Goal: Task Accomplishment & Management: Complete application form

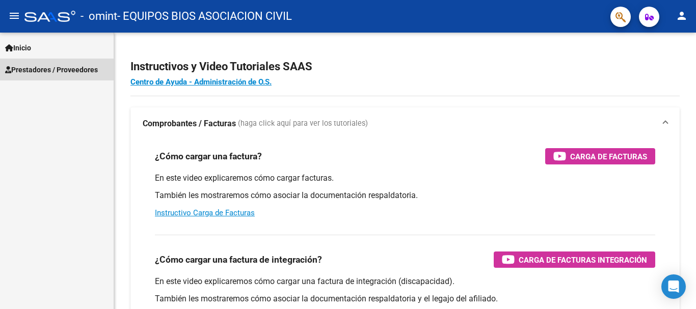
click at [69, 69] on span "Prestadores / Proveedores" at bounding box center [51, 69] width 93 height 11
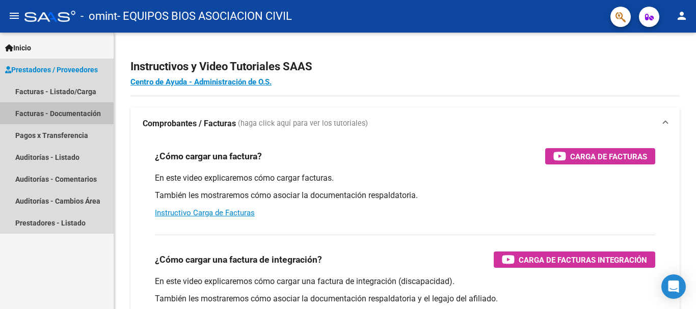
click at [66, 111] on link "Facturas - Documentación" at bounding box center [57, 113] width 114 height 22
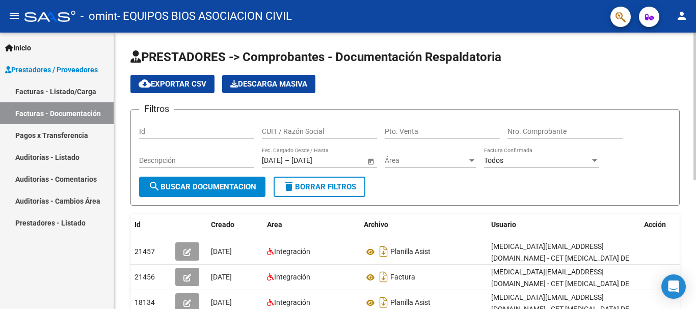
click at [696, 67] on div at bounding box center [695, 107] width 3 height 148
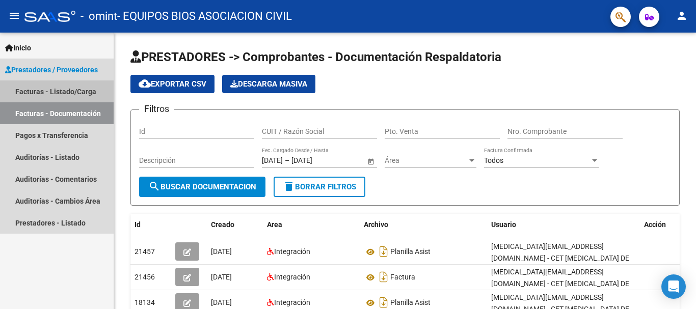
click at [70, 92] on link "Facturas - Listado/Carga" at bounding box center [57, 92] width 114 height 22
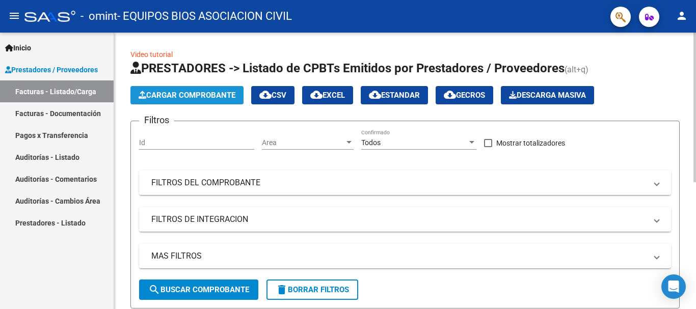
click at [184, 98] on span "Cargar Comprobante" at bounding box center [187, 95] width 97 height 9
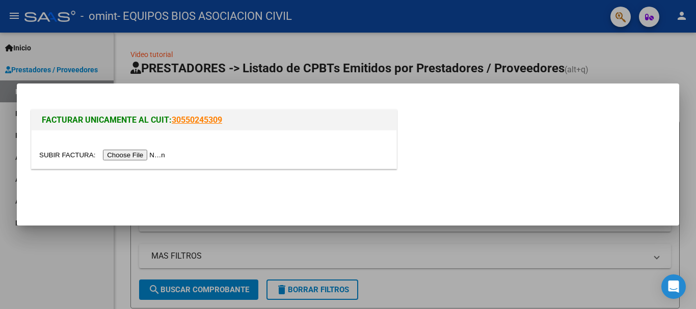
click at [74, 153] on input "file" at bounding box center [103, 155] width 129 height 11
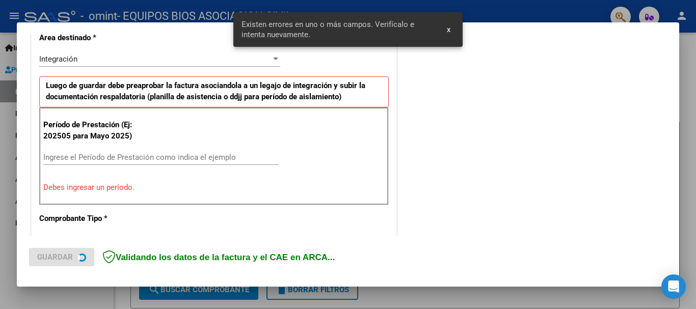
scroll to position [225, 0]
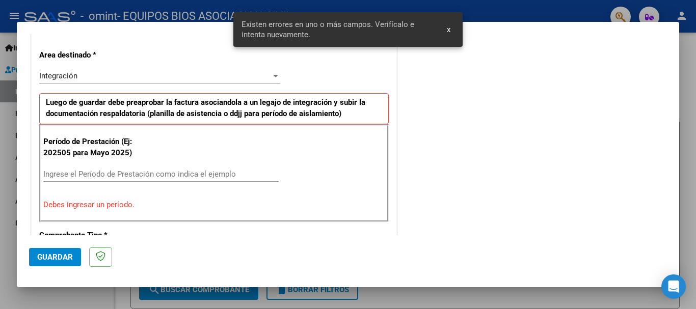
click at [194, 174] on input "Ingrese el Período de Prestación como indica el ejemplo" at bounding box center [161, 174] width 236 height 9
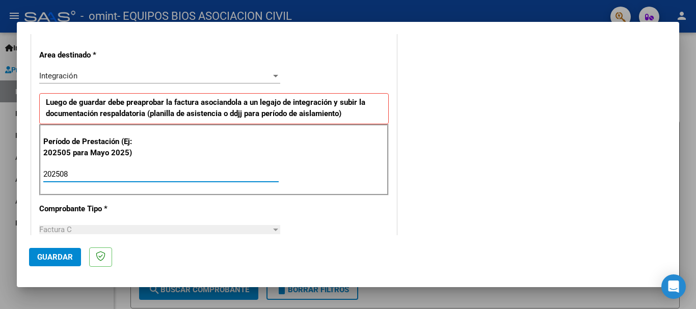
type input "202508"
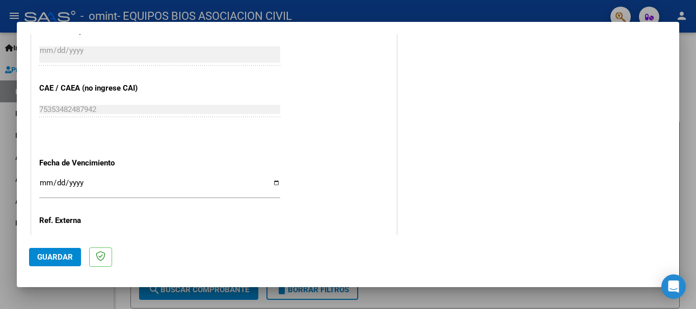
scroll to position [622, 0]
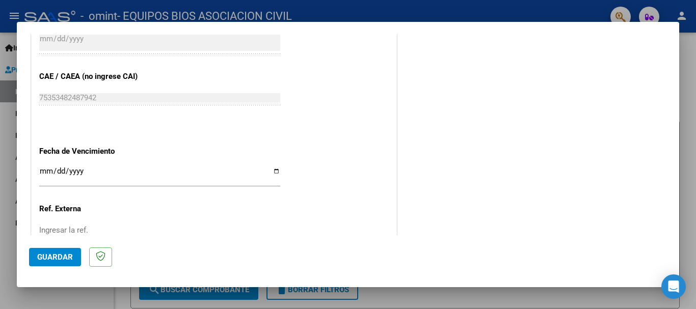
click at [274, 167] on input "Ingresar la fecha" at bounding box center [159, 175] width 241 height 16
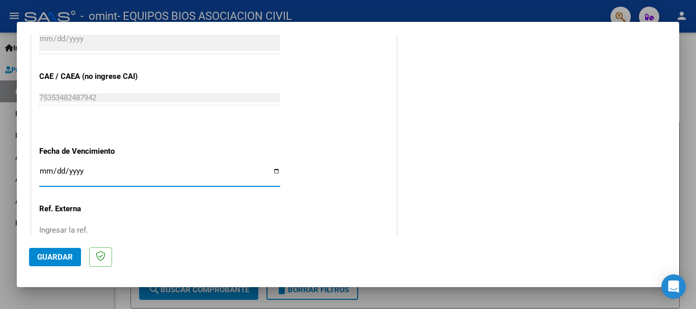
type input "[DATE]"
click at [60, 257] on span "Guardar" at bounding box center [55, 257] width 36 height 9
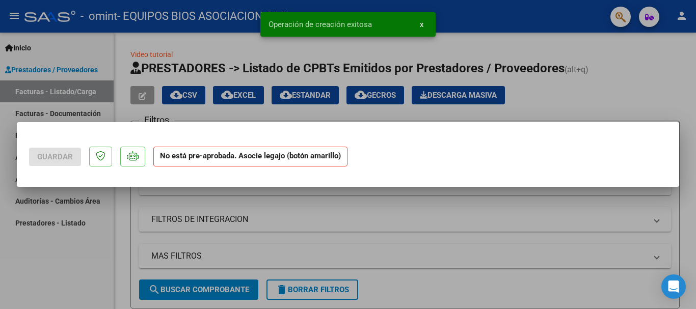
scroll to position [0, 0]
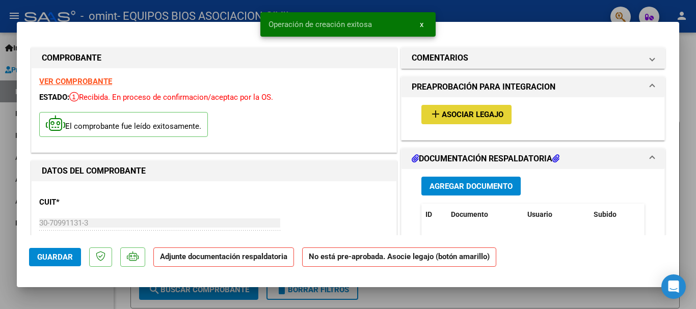
click at [449, 113] on span "Asociar Legajo" at bounding box center [473, 115] width 62 height 9
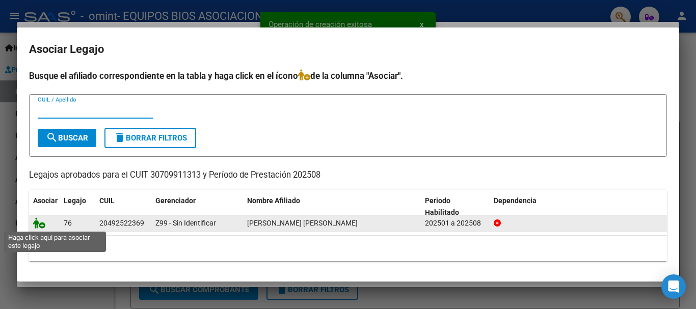
click at [40, 226] on icon at bounding box center [39, 223] width 12 height 11
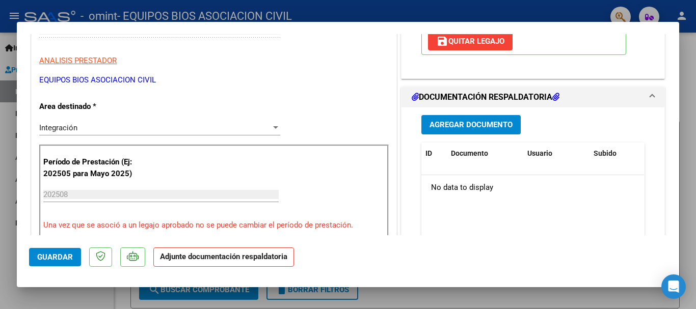
scroll to position [200, 0]
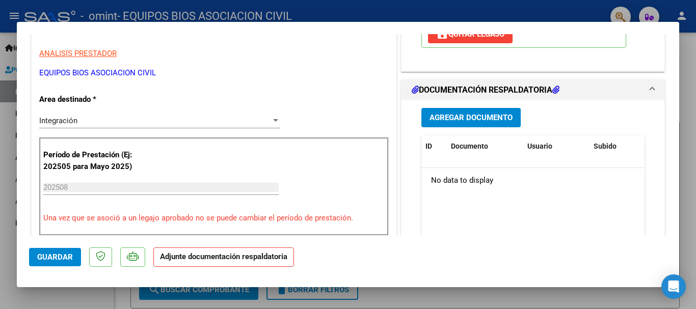
click at [482, 116] on span "Agregar Documento" at bounding box center [471, 118] width 83 height 9
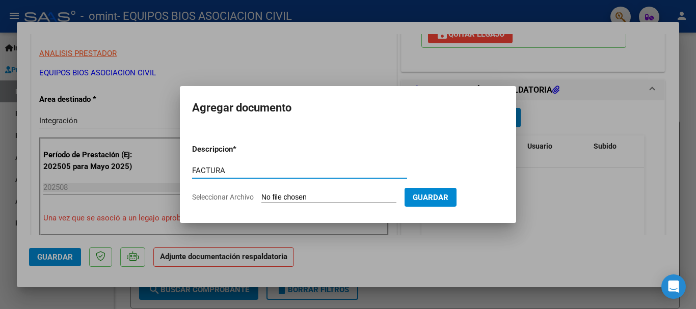
type input "FACTURA"
click at [288, 196] on input "Seleccionar Archivo" at bounding box center [329, 198] width 135 height 10
type input "C:\fakepath\FACT CET AGOSTO.pdf"
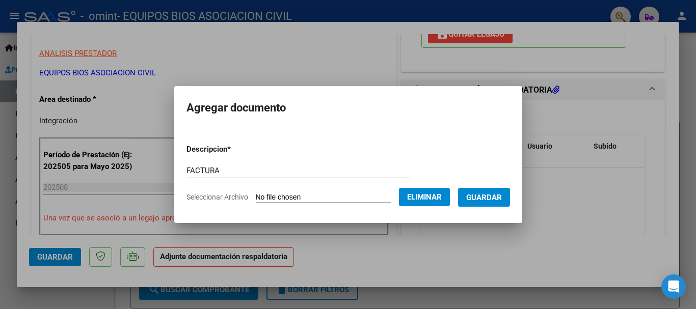
click at [483, 196] on span "Guardar" at bounding box center [484, 197] width 36 height 9
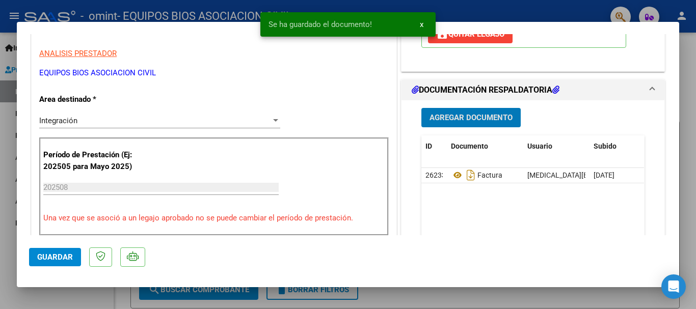
click at [462, 116] on span "Agregar Documento" at bounding box center [471, 118] width 83 height 9
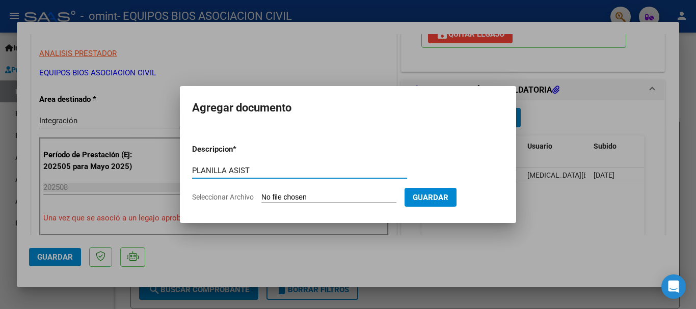
type input "PLANILLA ASIST"
click at [290, 196] on input "Seleccionar Archivo" at bounding box center [329, 198] width 135 height 10
type input "C:\fakepath\CET [DATE].pdf"
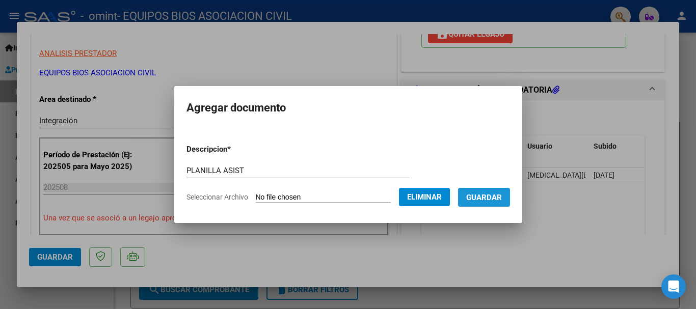
click at [488, 196] on span "Guardar" at bounding box center [484, 197] width 36 height 9
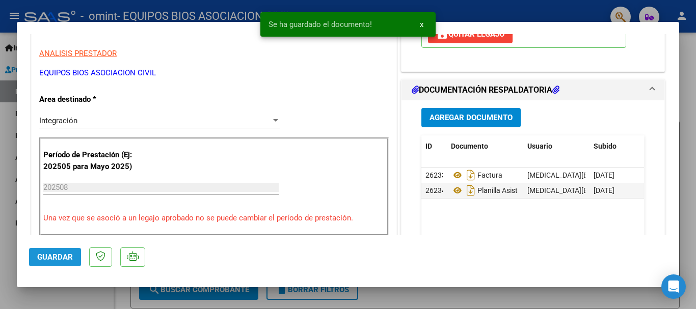
click at [50, 257] on span "Guardar" at bounding box center [55, 257] width 36 height 9
click at [692, 161] on div at bounding box center [348, 154] width 696 height 309
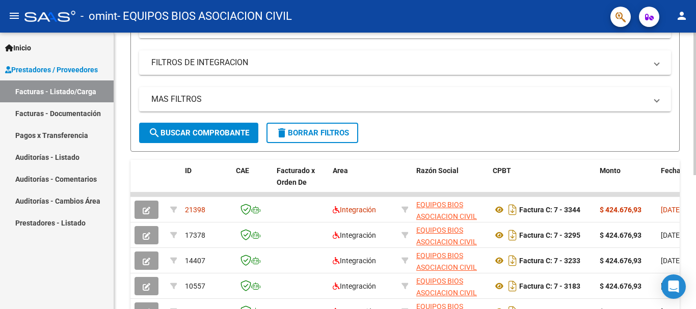
scroll to position [160, 0]
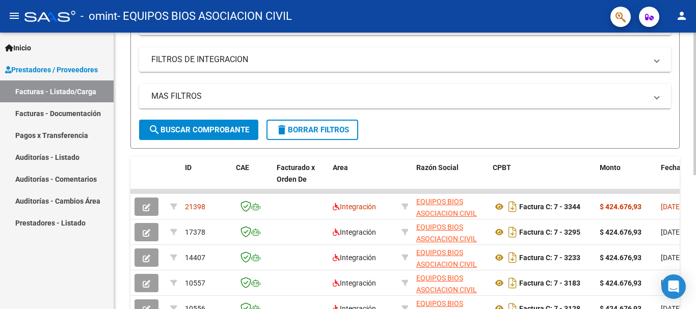
click at [689, 227] on div "Video tutorial PRESTADORES -> Listado de CPBTs Emitidos por Prestadores / Prove…" at bounding box center [406, 141] width 585 height 536
click at [681, 16] on mat-icon "person" at bounding box center [682, 16] width 12 height 12
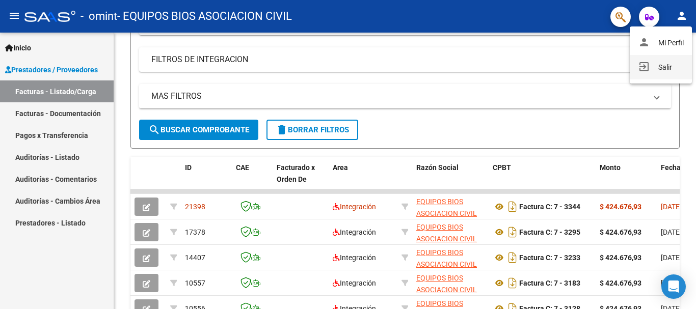
click at [661, 67] on button "exit_to_app Salir" at bounding box center [661, 67] width 62 height 24
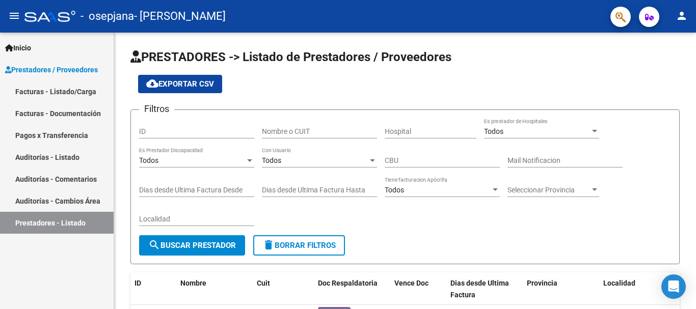
click at [77, 92] on link "Facturas - Listado/Carga" at bounding box center [57, 92] width 114 height 22
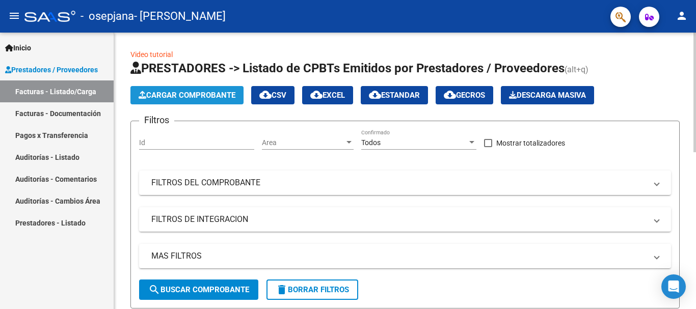
click at [181, 93] on span "Cargar Comprobante" at bounding box center [187, 95] width 97 height 9
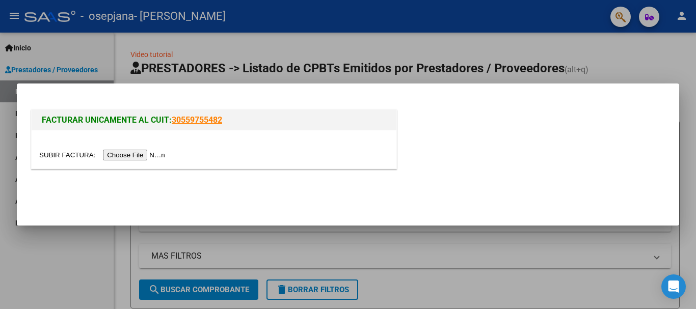
click at [55, 153] on input "file" at bounding box center [103, 155] width 129 height 11
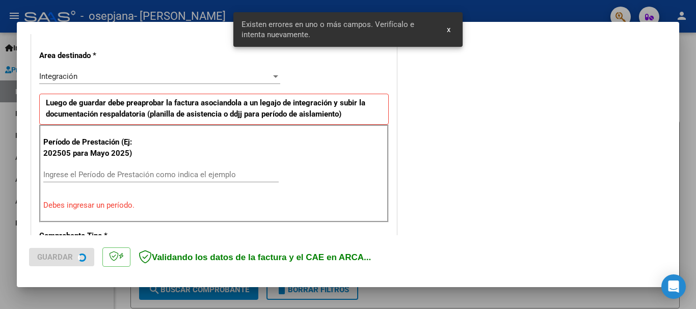
scroll to position [225, 0]
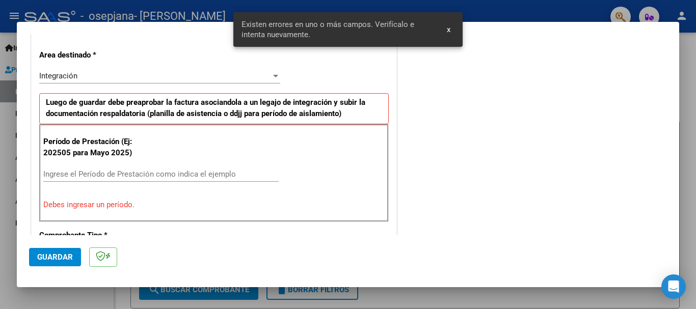
click at [219, 174] on input "Ingrese el Período de Prestación como indica el ejemplo" at bounding box center [161, 174] width 236 height 9
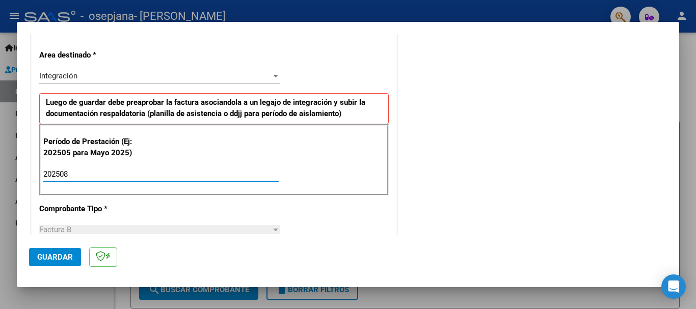
type input "202508"
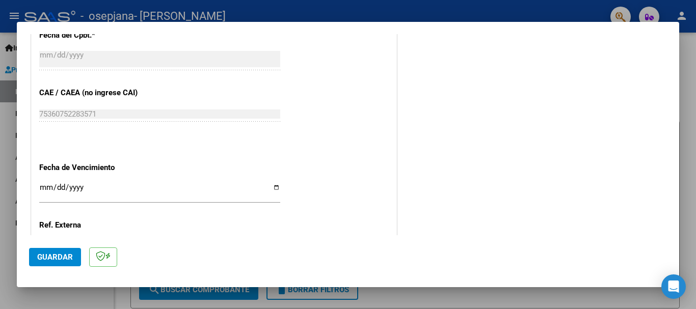
scroll to position [612, 0]
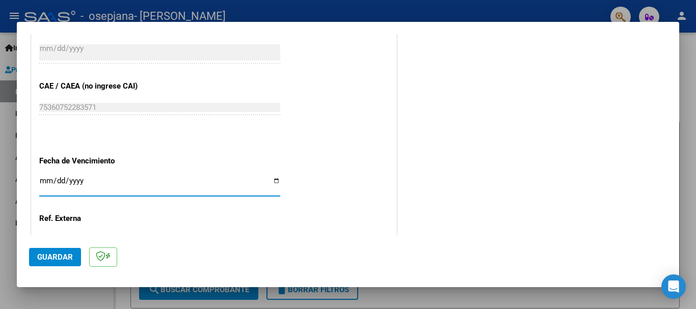
click at [274, 177] on input "Ingresar la fecha" at bounding box center [159, 185] width 241 height 16
type input "2025-09-13"
click at [64, 255] on span "Guardar" at bounding box center [55, 257] width 36 height 9
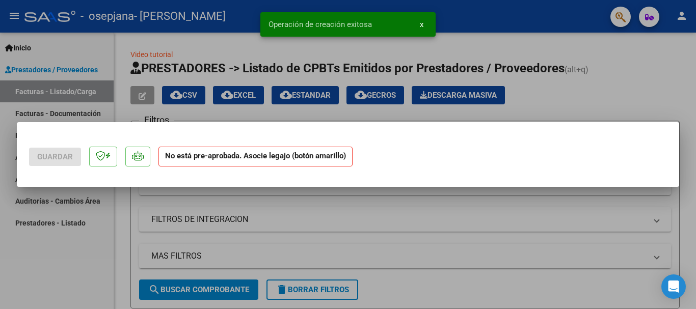
scroll to position [0, 0]
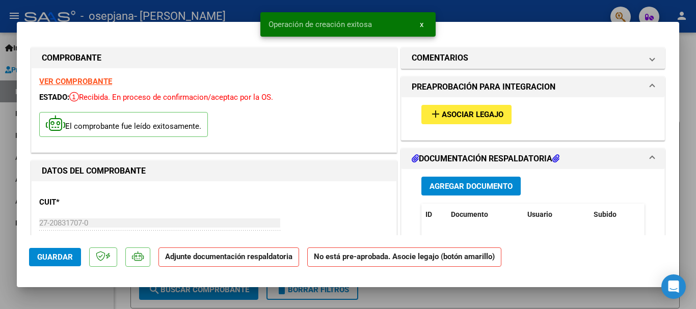
click at [443, 114] on span "Asociar Legajo" at bounding box center [473, 115] width 62 height 9
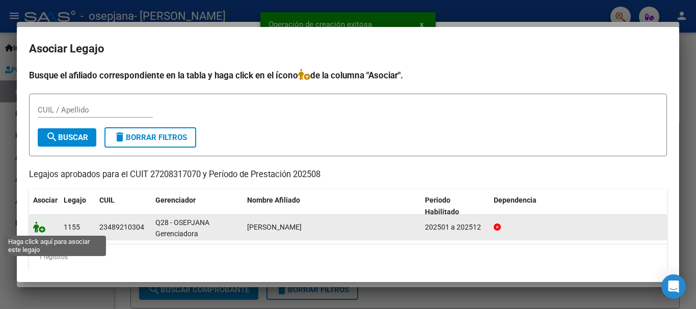
click at [40, 229] on icon at bounding box center [39, 227] width 12 height 11
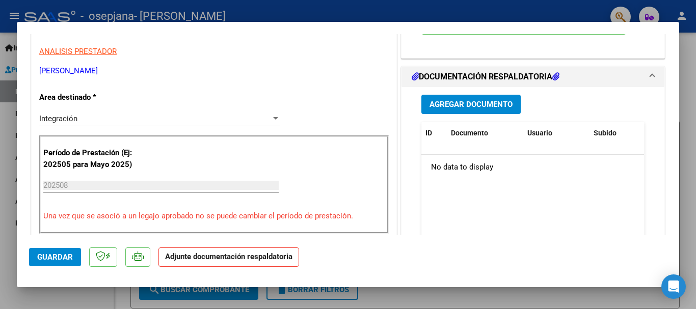
scroll to position [207, 0]
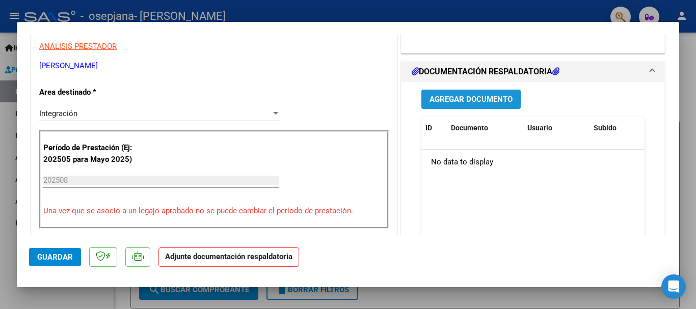
click at [501, 96] on span "Agregar Documento" at bounding box center [471, 99] width 83 height 9
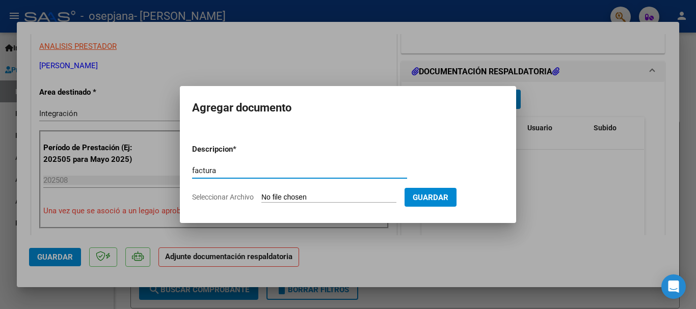
type input "factura"
click at [288, 200] on input "Seleccionar Archivo" at bounding box center [329, 198] width 135 height 10
type input "C:\fakepath\FACT PP AGOSTO.pdf"
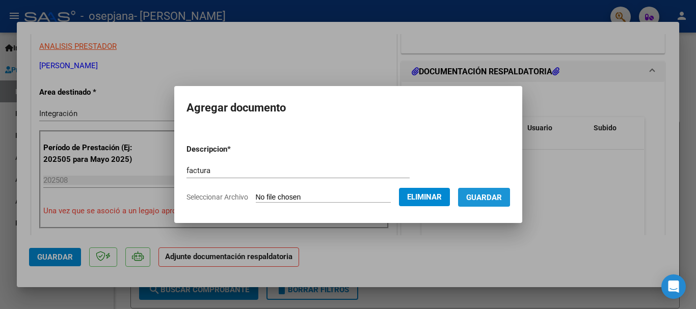
click at [481, 196] on span "Guardar" at bounding box center [484, 197] width 36 height 9
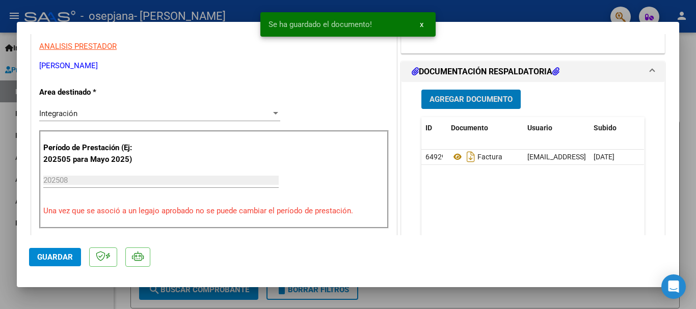
click at [489, 100] on span "Agregar Documento" at bounding box center [471, 99] width 83 height 9
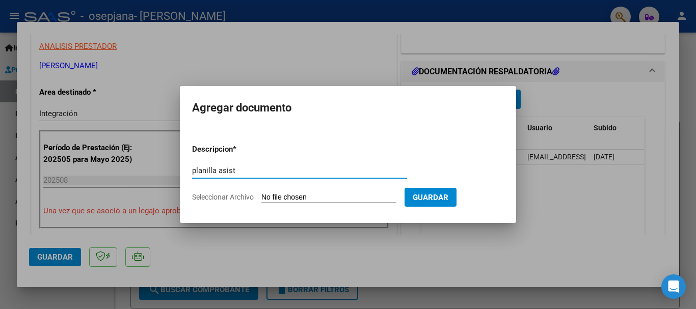
type input "planilla asist"
click at [289, 194] on input "Seleccionar Archivo" at bounding box center [329, 198] width 135 height 10
type input "C:\fakepath\pp agosto 25.pdf"
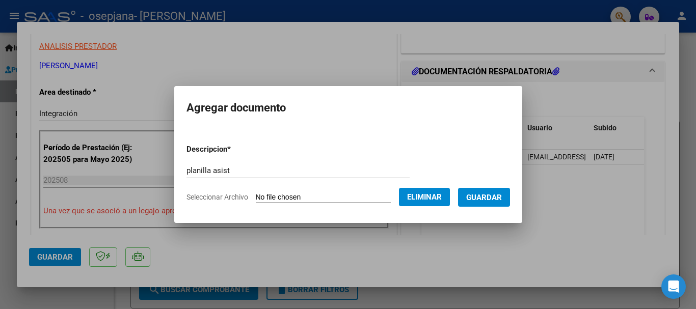
click at [473, 199] on span "Guardar" at bounding box center [484, 197] width 36 height 9
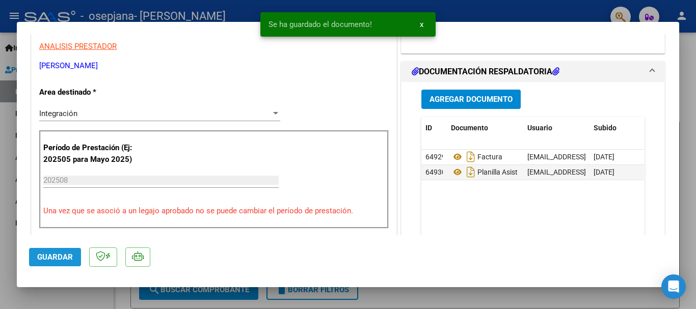
click at [45, 255] on span "Guardar" at bounding box center [55, 257] width 36 height 9
click at [688, 165] on div at bounding box center [348, 154] width 696 height 309
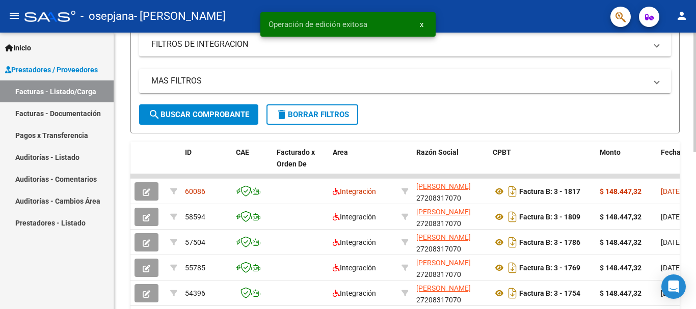
scroll to position [176, 0]
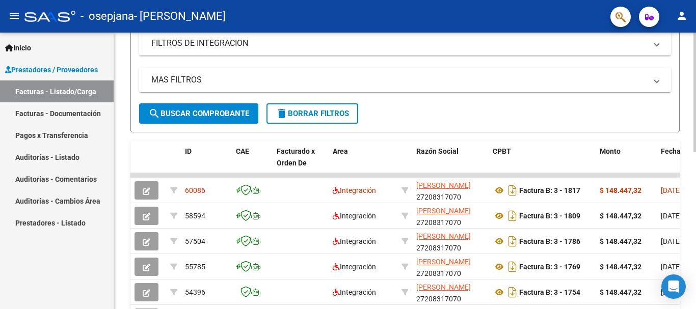
click at [696, 152] on div at bounding box center [695, 93] width 3 height 120
click at [689, 17] on button "person" at bounding box center [682, 16] width 20 height 20
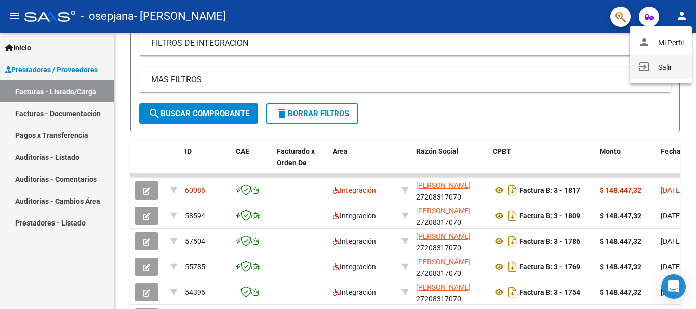
click at [670, 67] on button "exit_to_app Salir" at bounding box center [661, 67] width 62 height 24
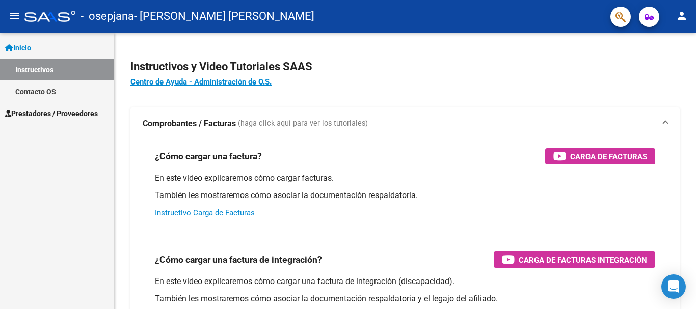
click at [68, 114] on span "Prestadores / Proveedores" at bounding box center [51, 113] width 93 height 11
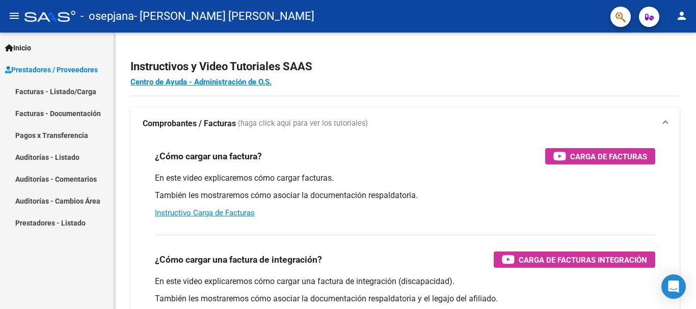
click at [71, 91] on link "Facturas - Listado/Carga" at bounding box center [57, 92] width 114 height 22
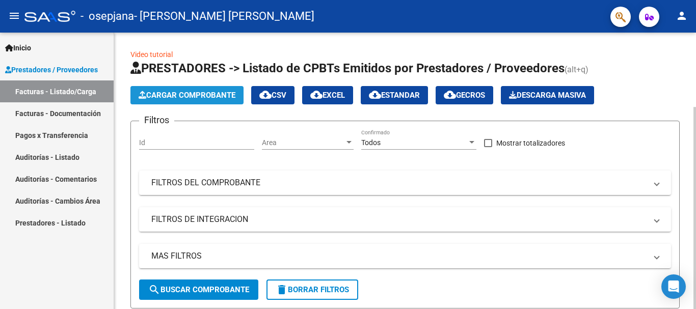
click at [176, 94] on span "Cargar Comprobante" at bounding box center [187, 95] width 97 height 9
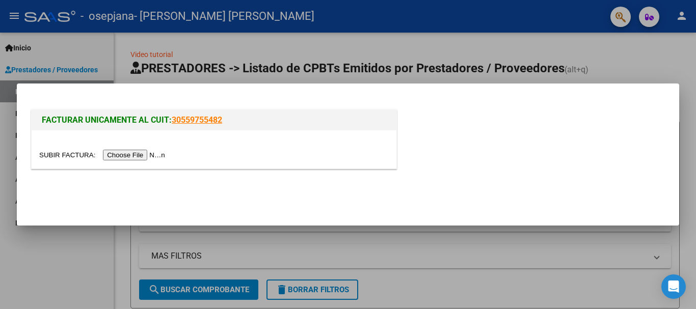
click at [67, 152] on input "file" at bounding box center [103, 155] width 129 height 11
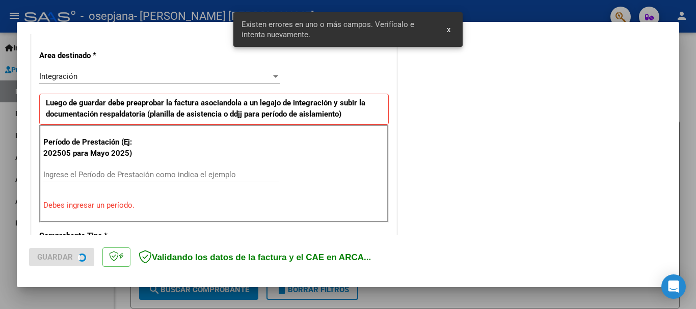
scroll to position [225, 0]
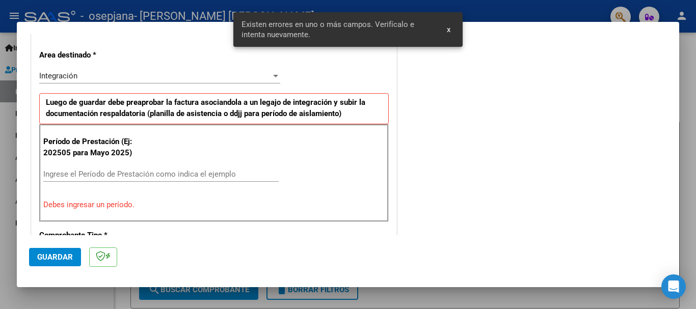
click at [212, 175] on input "Ingrese el Período de Prestación como indica el ejemplo" at bounding box center [161, 174] width 236 height 9
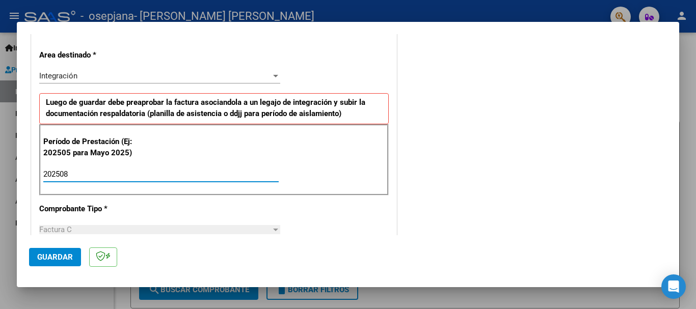
type input "202508"
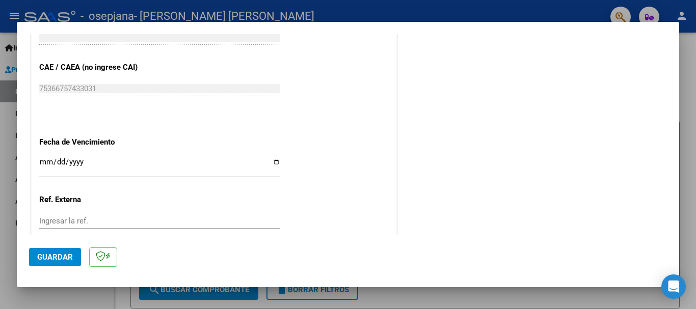
scroll to position [636, 0]
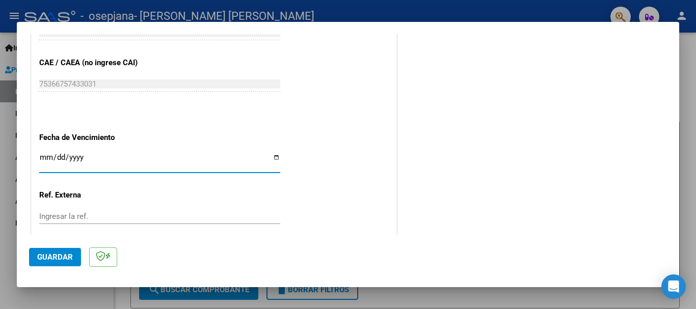
click at [270, 153] on input "Ingresar la fecha" at bounding box center [159, 161] width 241 height 16
type input "2025-09-13"
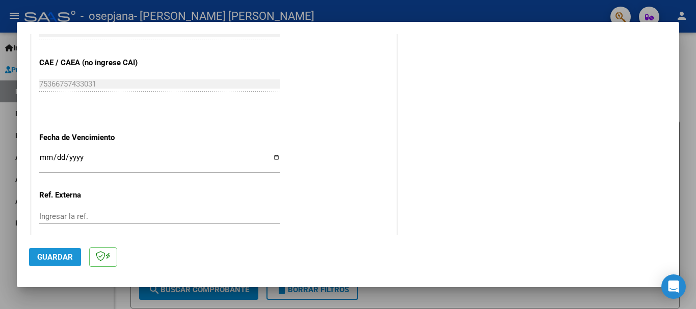
click at [62, 256] on span "Guardar" at bounding box center [55, 257] width 36 height 9
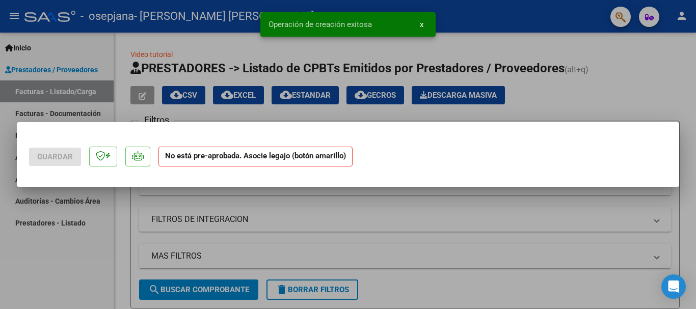
scroll to position [0, 0]
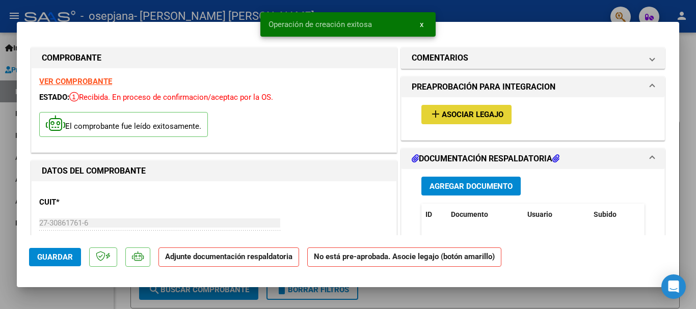
click at [448, 114] on span "Asociar Legajo" at bounding box center [473, 115] width 62 height 9
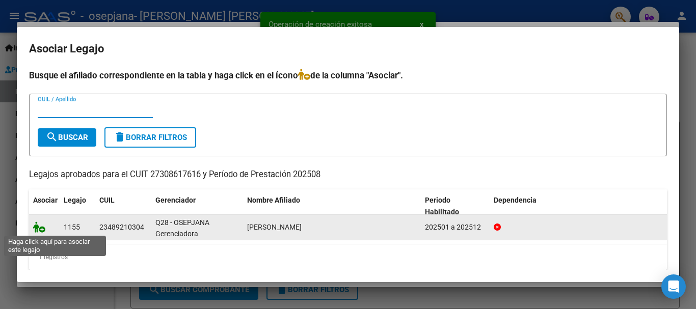
click at [38, 229] on icon at bounding box center [39, 227] width 12 height 11
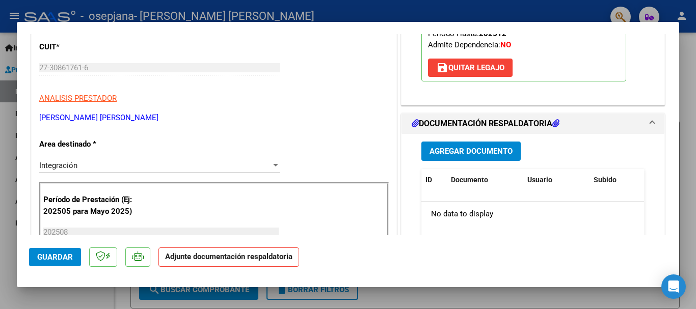
scroll to position [184, 0]
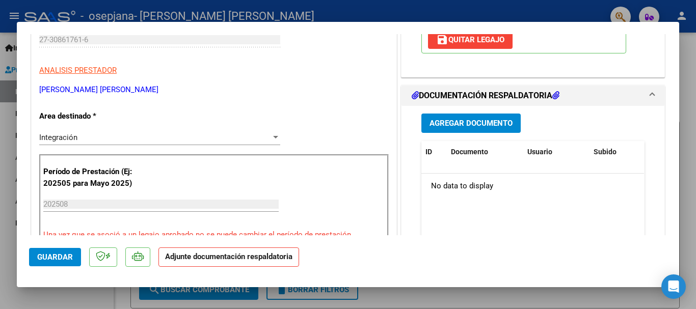
click at [485, 121] on span "Agregar Documento" at bounding box center [471, 123] width 83 height 9
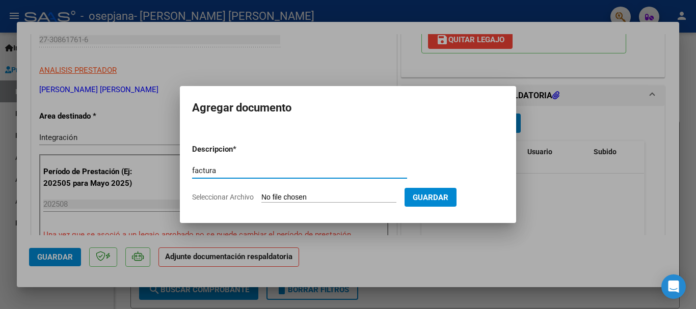
type input "factura"
click at [290, 194] on input "Seleccionar Archivo" at bounding box center [329, 198] width 135 height 10
type input "C:\fakepath\FACT PC AGOSTO.pdf"
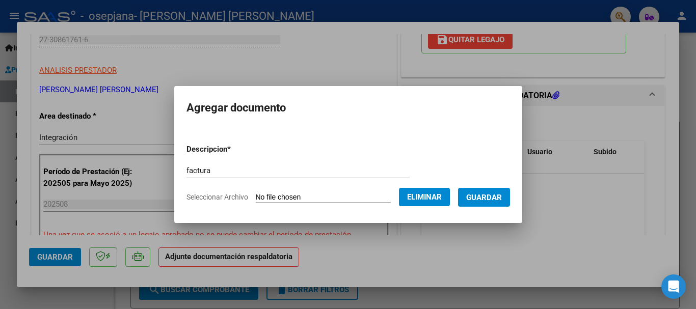
click at [485, 193] on span "Guardar" at bounding box center [484, 197] width 36 height 9
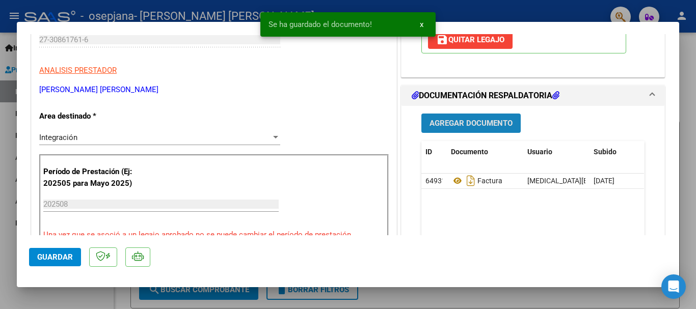
click at [490, 127] on span "Agregar Documento" at bounding box center [471, 123] width 83 height 9
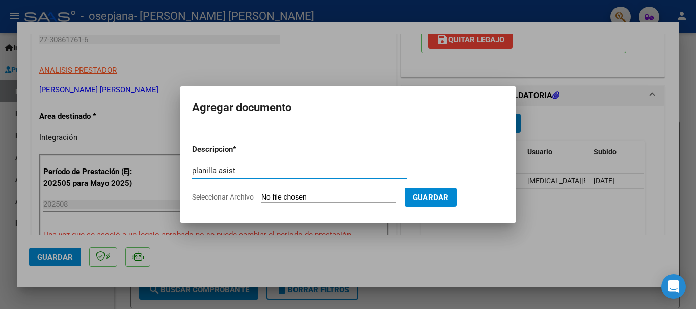
type input "planilla asist"
click at [286, 201] on input "Seleccionar Archivo" at bounding box center [329, 198] width 135 height 10
type input "C:\fakepath\pc agosto 25.pdf"
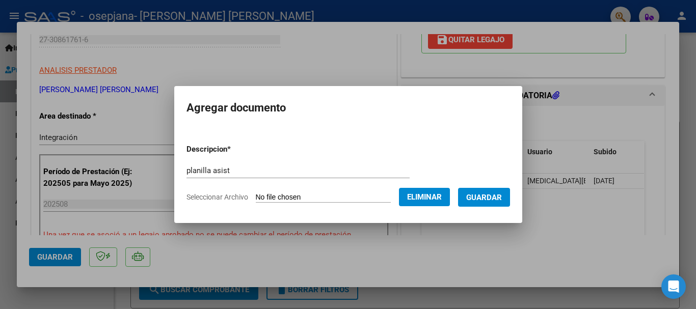
click at [489, 199] on span "Guardar" at bounding box center [484, 197] width 36 height 9
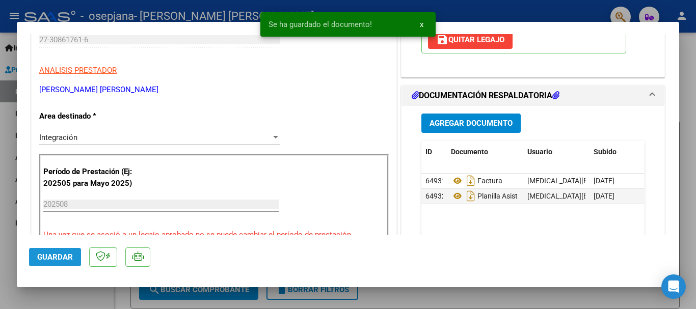
click at [66, 258] on span "Guardar" at bounding box center [55, 257] width 36 height 9
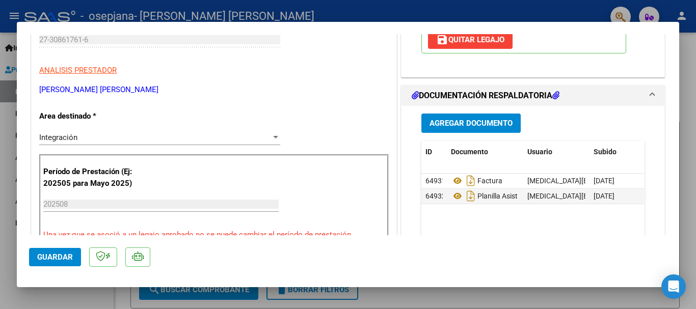
click at [696, 142] on div at bounding box center [348, 154] width 696 height 309
type input "$ 0,00"
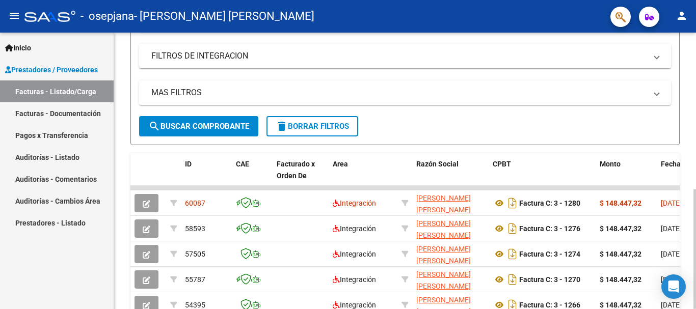
scroll to position [166, 0]
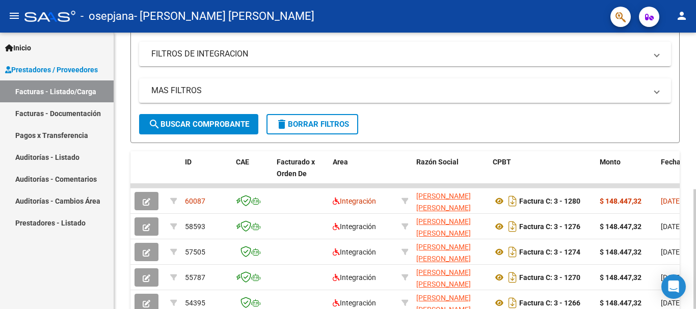
click at [696, 190] on div at bounding box center [695, 250] width 3 height 120
click at [688, 16] on button "person" at bounding box center [682, 16] width 20 height 20
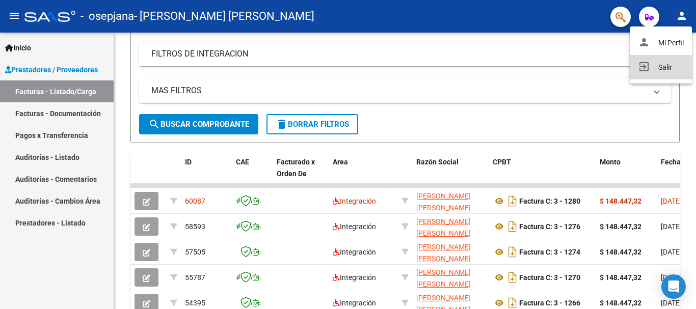
click at [668, 66] on button "exit_to_app Salir" at bounding box center [661, 67] width 62 height 24
